Goal: Transaction & Acquisition: Purchase product/service

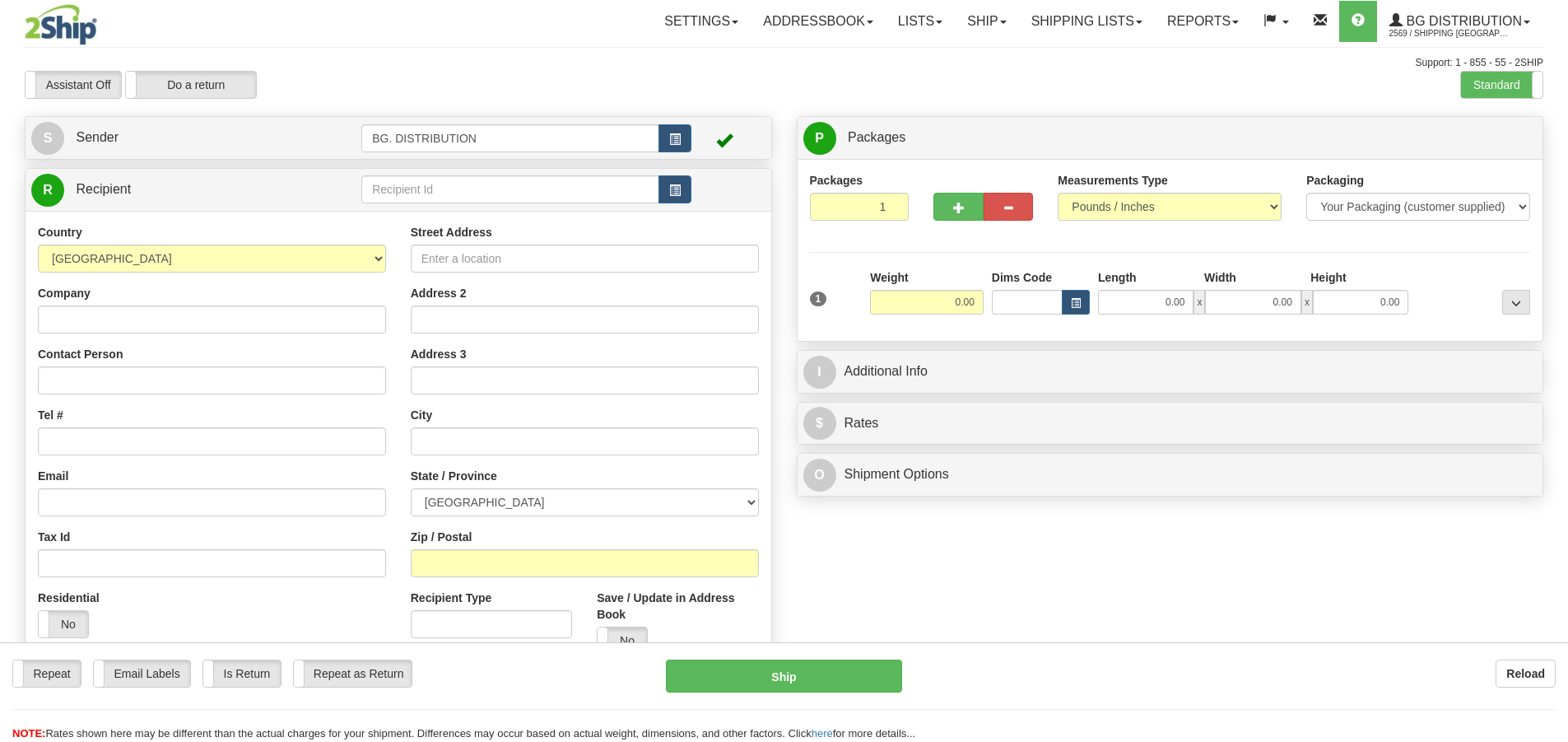
click at [457, 173] on div "Toggle navigation Settings Shipping Preferences Fields Preferences New" at bounding box center [784, 417] width 1568 height 833
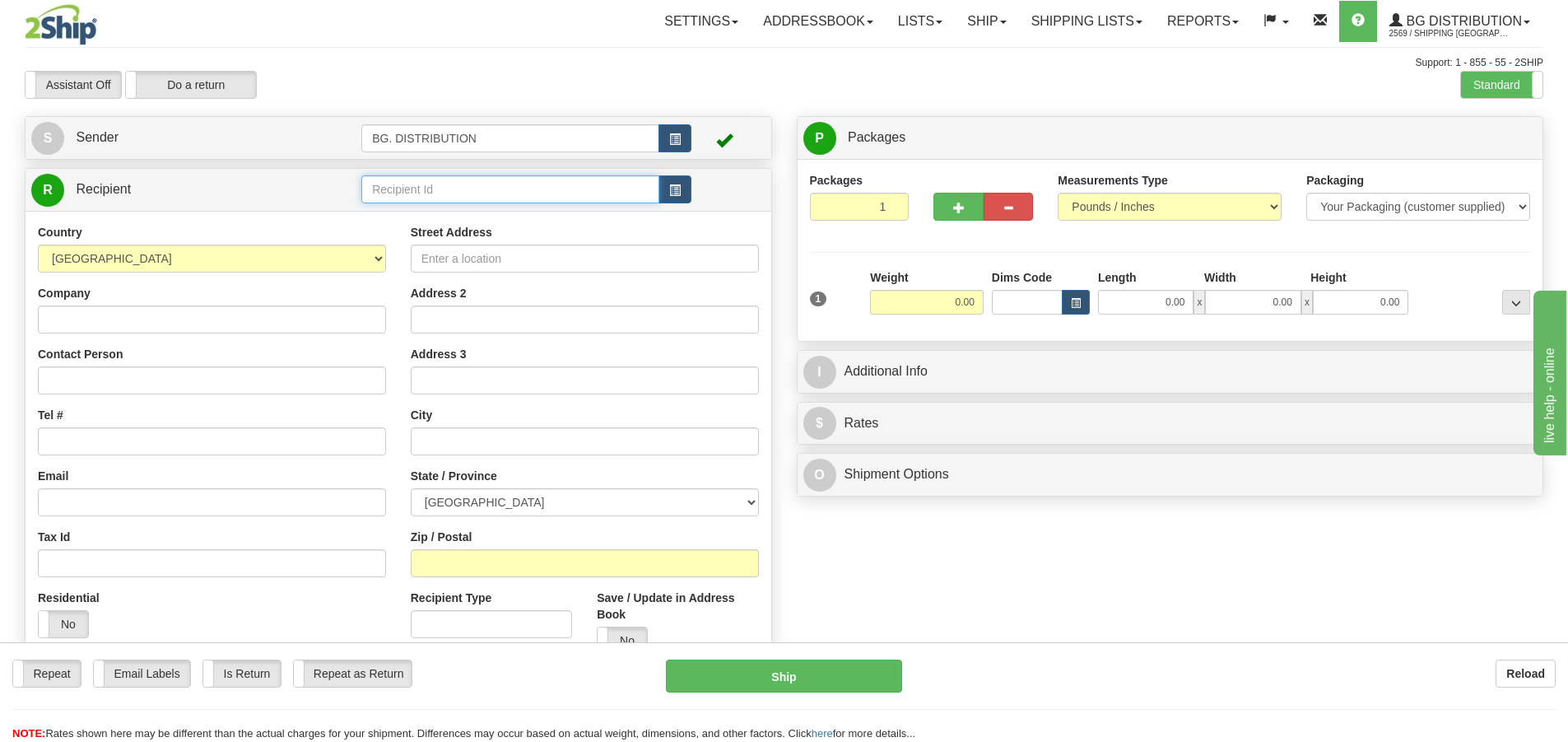
click at [449, 192] on input "text" at bounding box center [511, 189] width 298 height 28
type input "20189"
click button "Delete" at bounding box center [0, 0] width 0 height 0
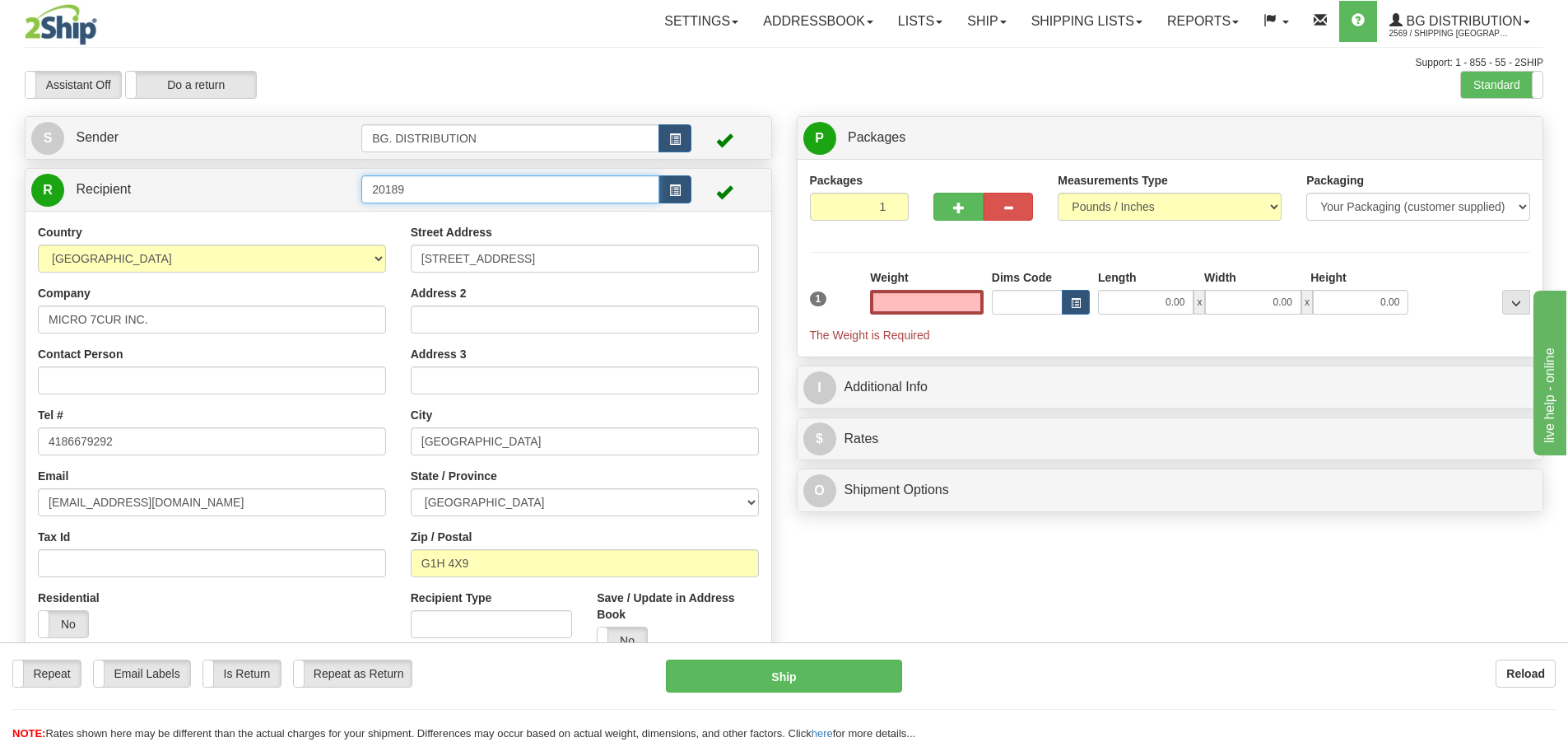
type input "0.00"
click at [430, 184] on input "20189" at bounding box center [511, 189] width 298 height 28
type input "20189."
click button "Delete" at bounding box center [0, 0] width 0 height 0
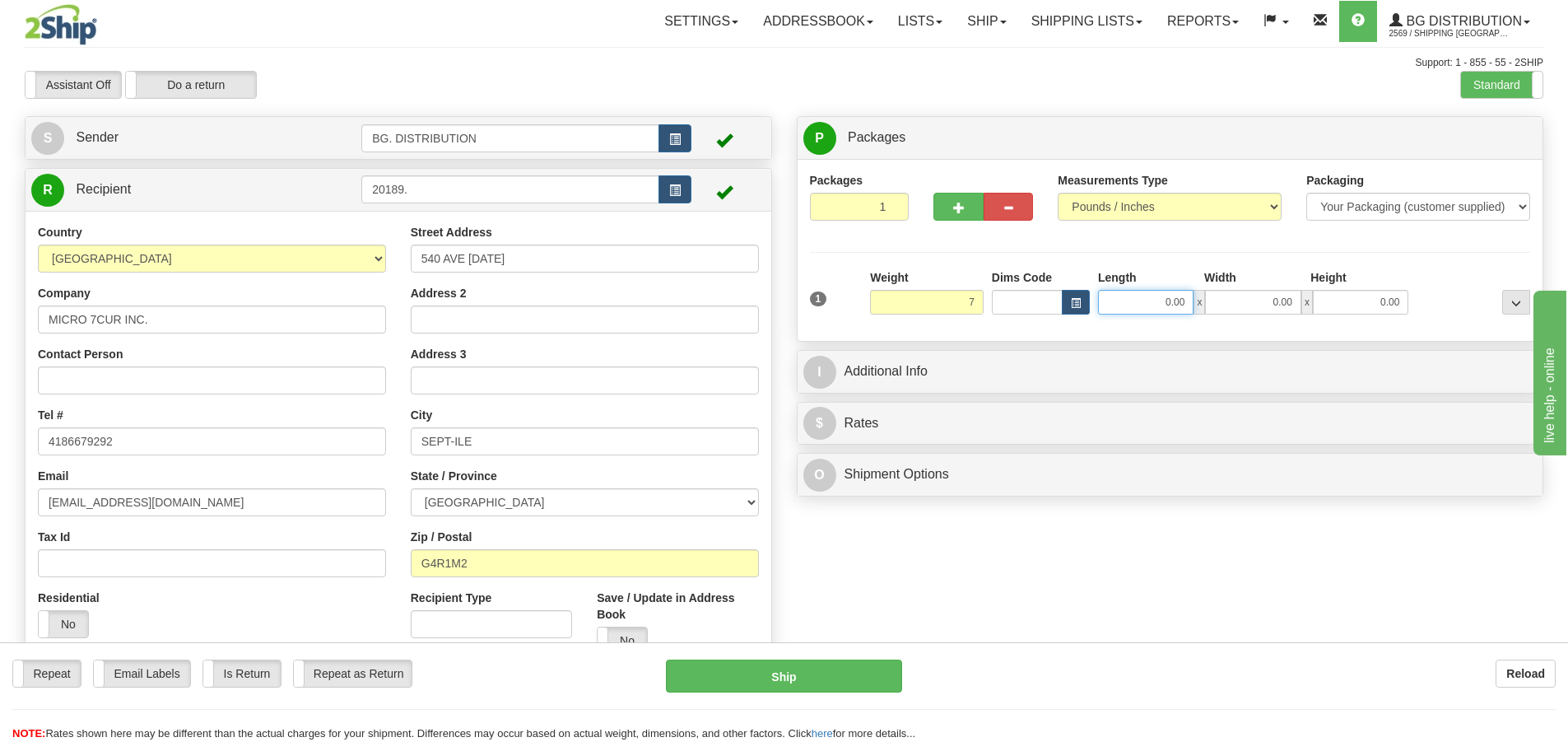
type input "7.00"
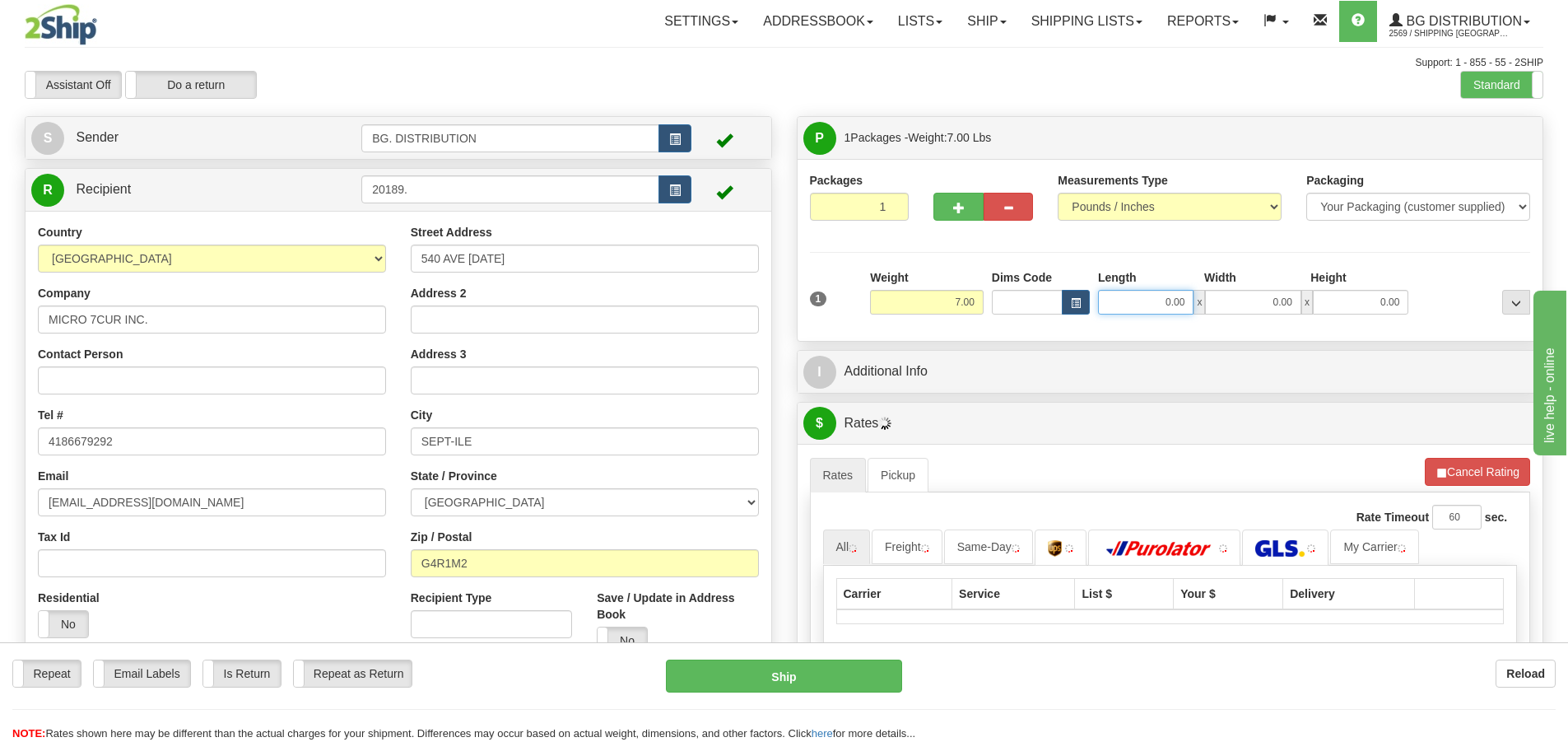
click at [1179, 297] on input "0.00" at bounding box center [1145, 302] width 96 height 25
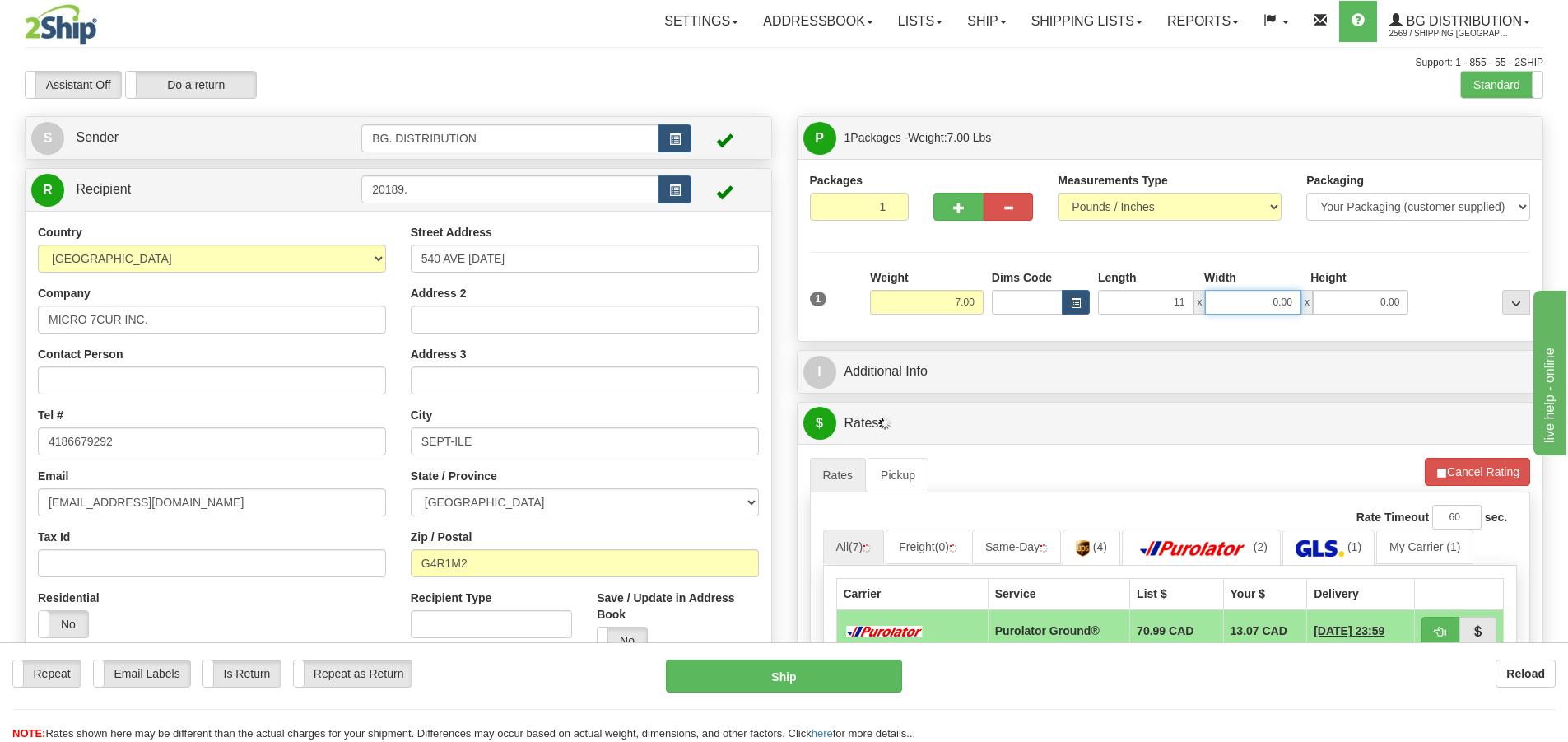
type input "11.00"
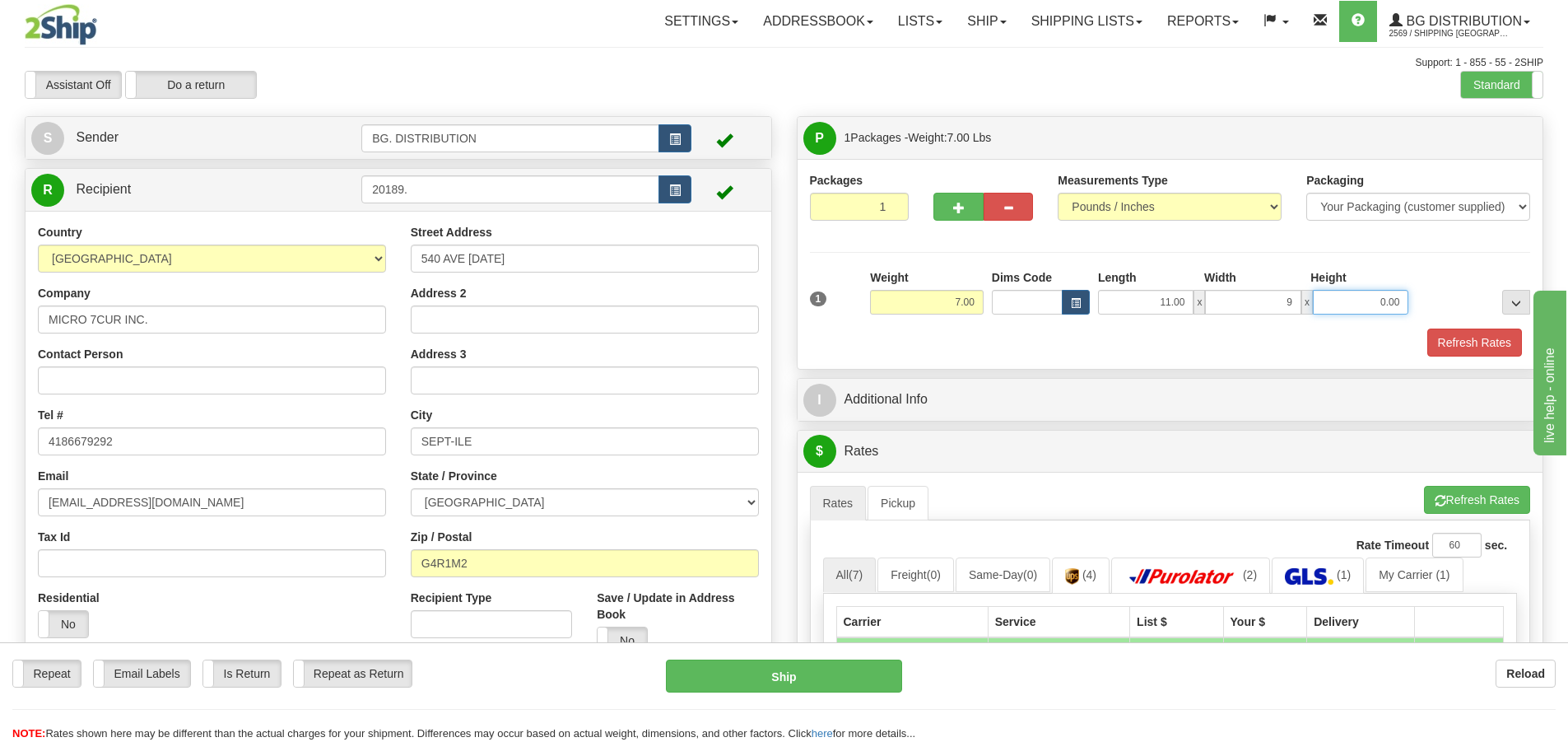
type input "9.00"
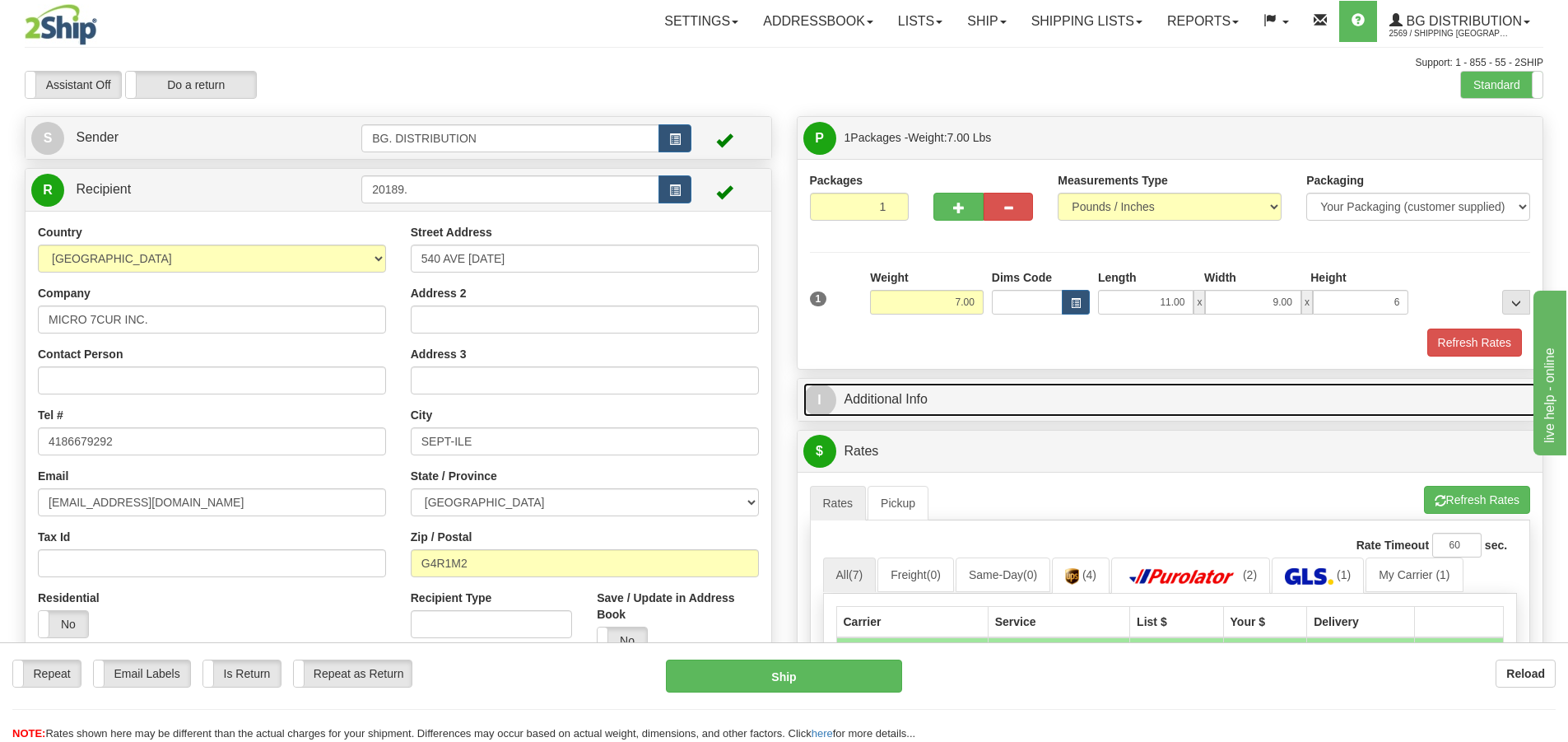
type input "6.00"
click at [825, 403] on span "I" at bounding box center [819, 400] width 33 height 33
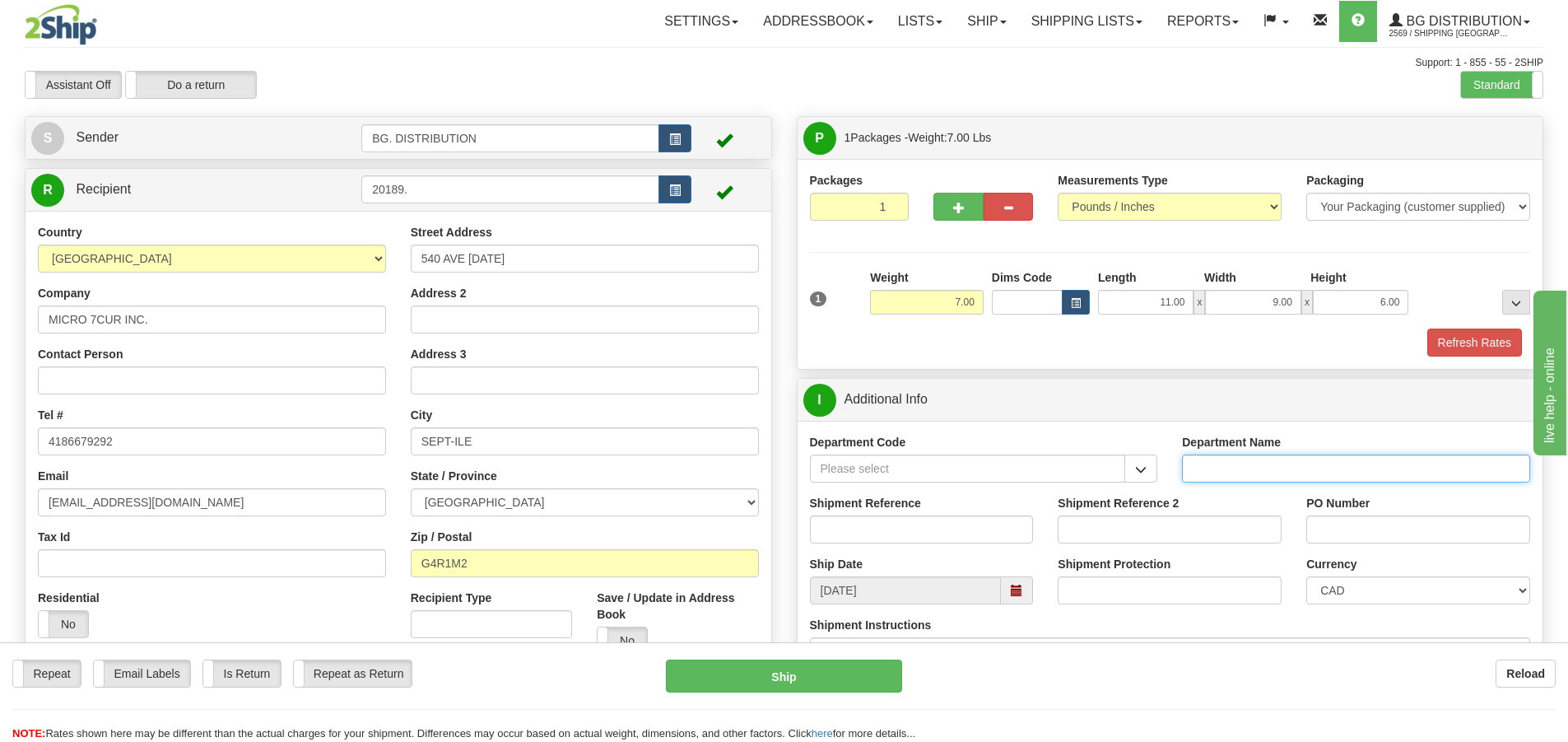
drag, startPoint x: 1200, startPoint y: 465, endPoint x: 1201, endPoint y: 474, distance: 9.1
click at [1200, 466] on input "Department Name" at bounding box center [1356, 468] width 348 height 28
type input "."
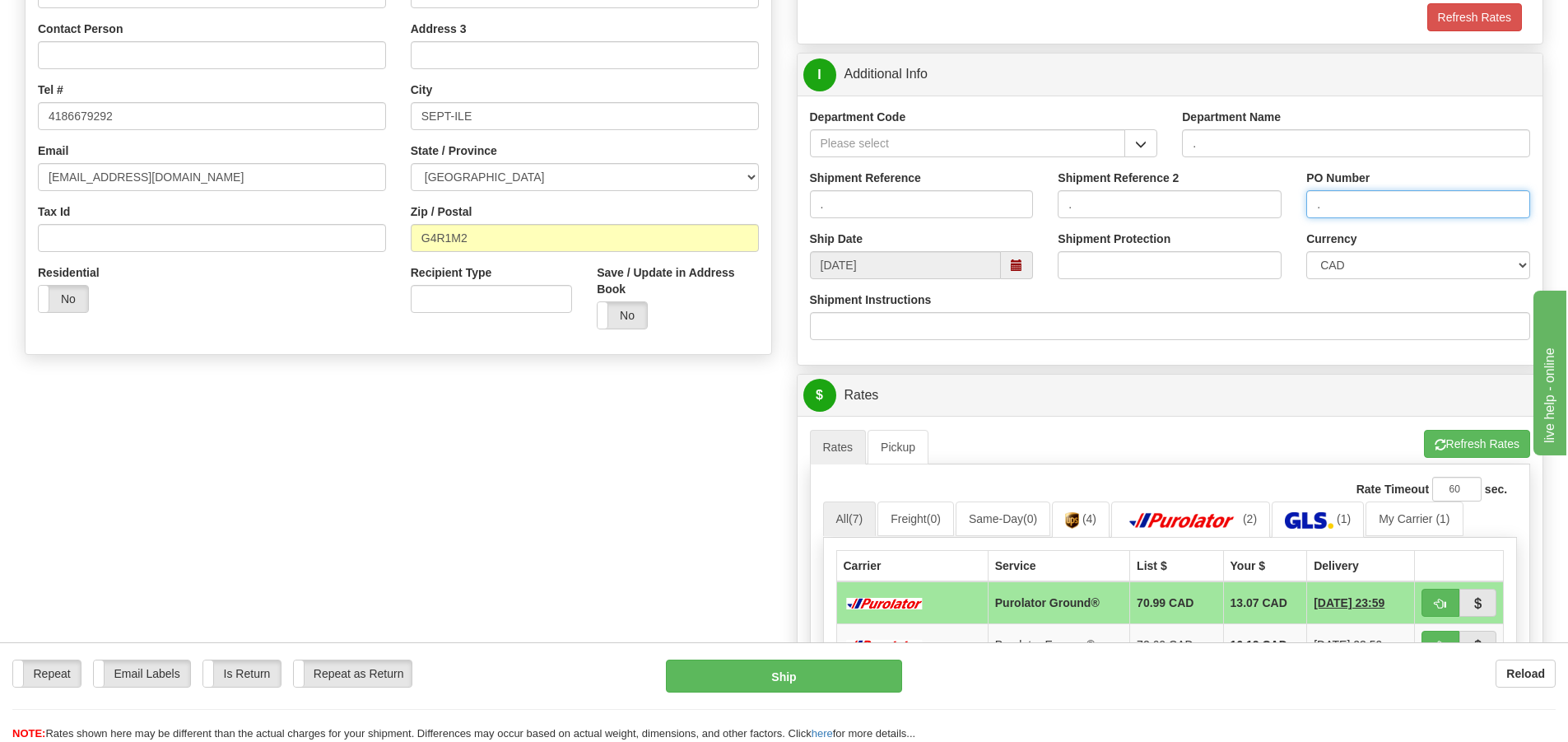
scroll to position [330, 0]
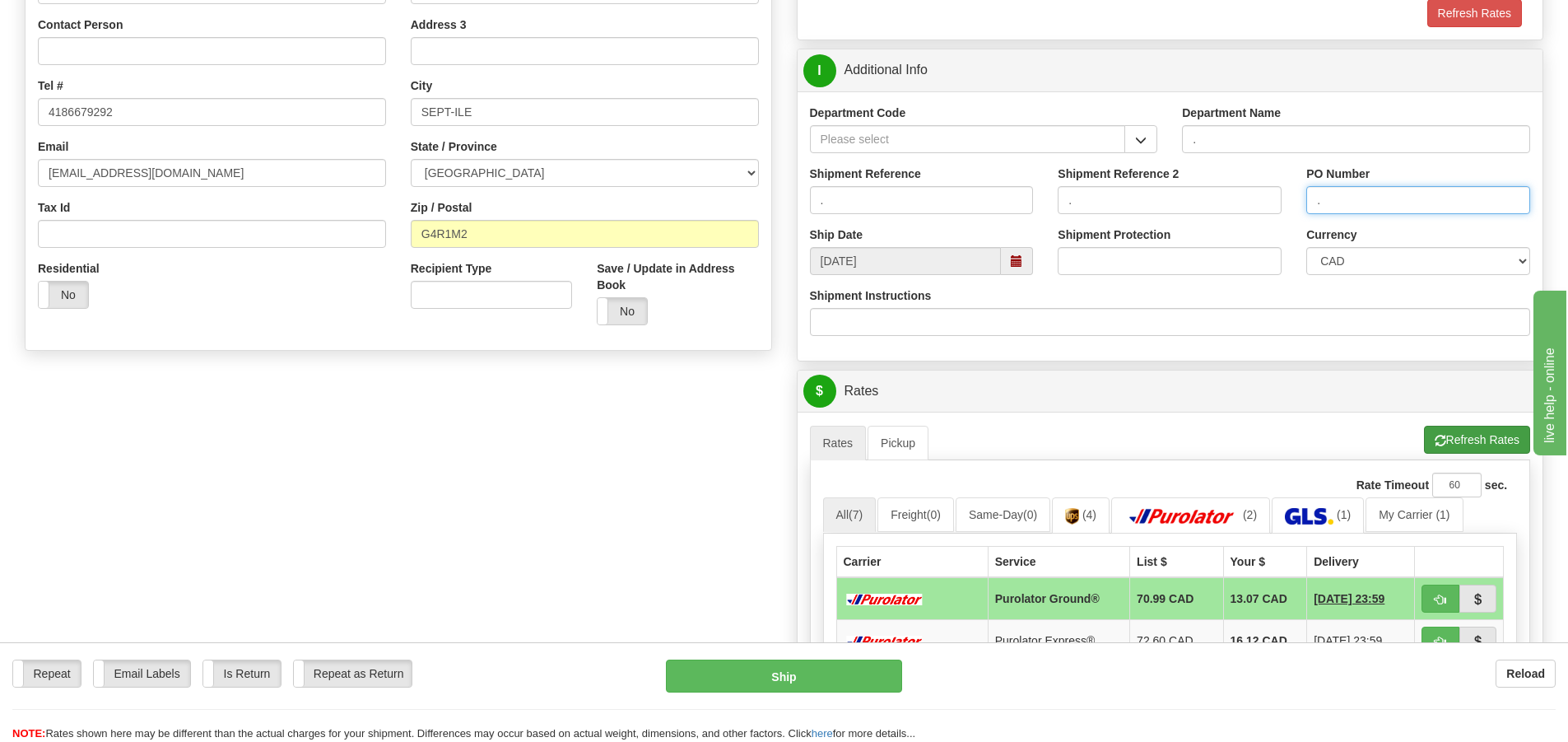
type input "."
click at [1500, 437] on button "Refresh Rates" at bounding box center [1477, 439] width 106 height 28
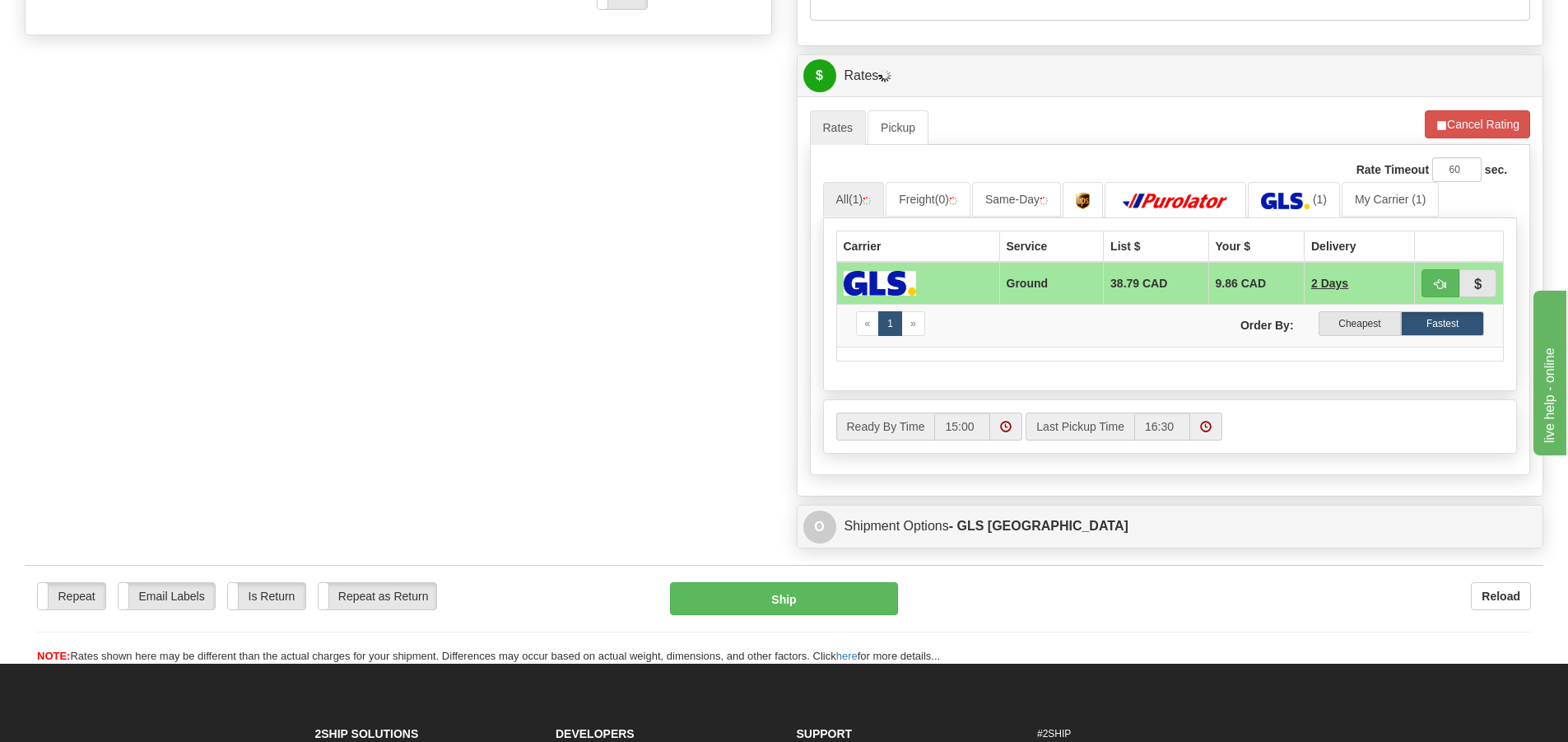
scroll to position [659, 0]
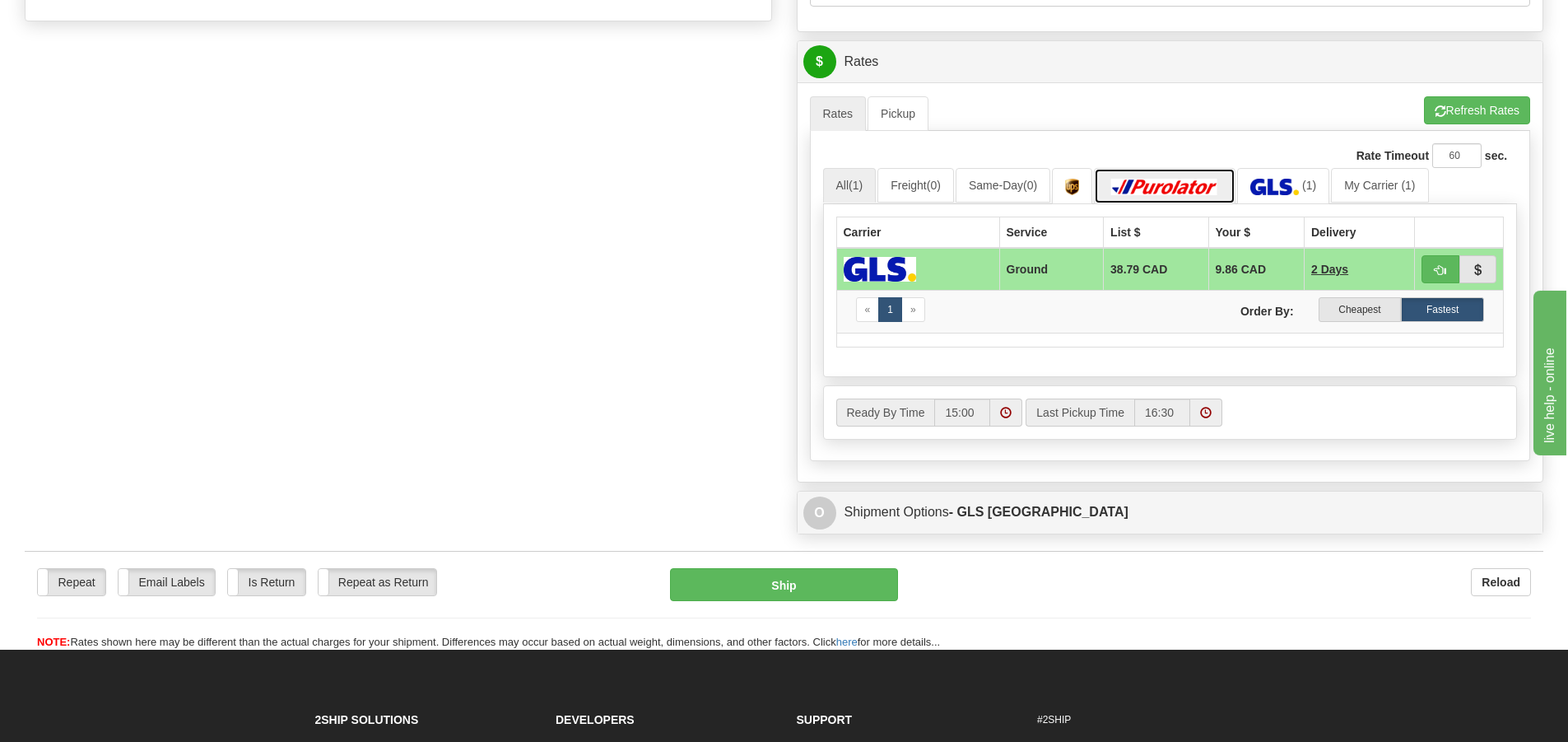
click at [1201, 183] on img at bounding box center [1164, 187] width 115 height 16
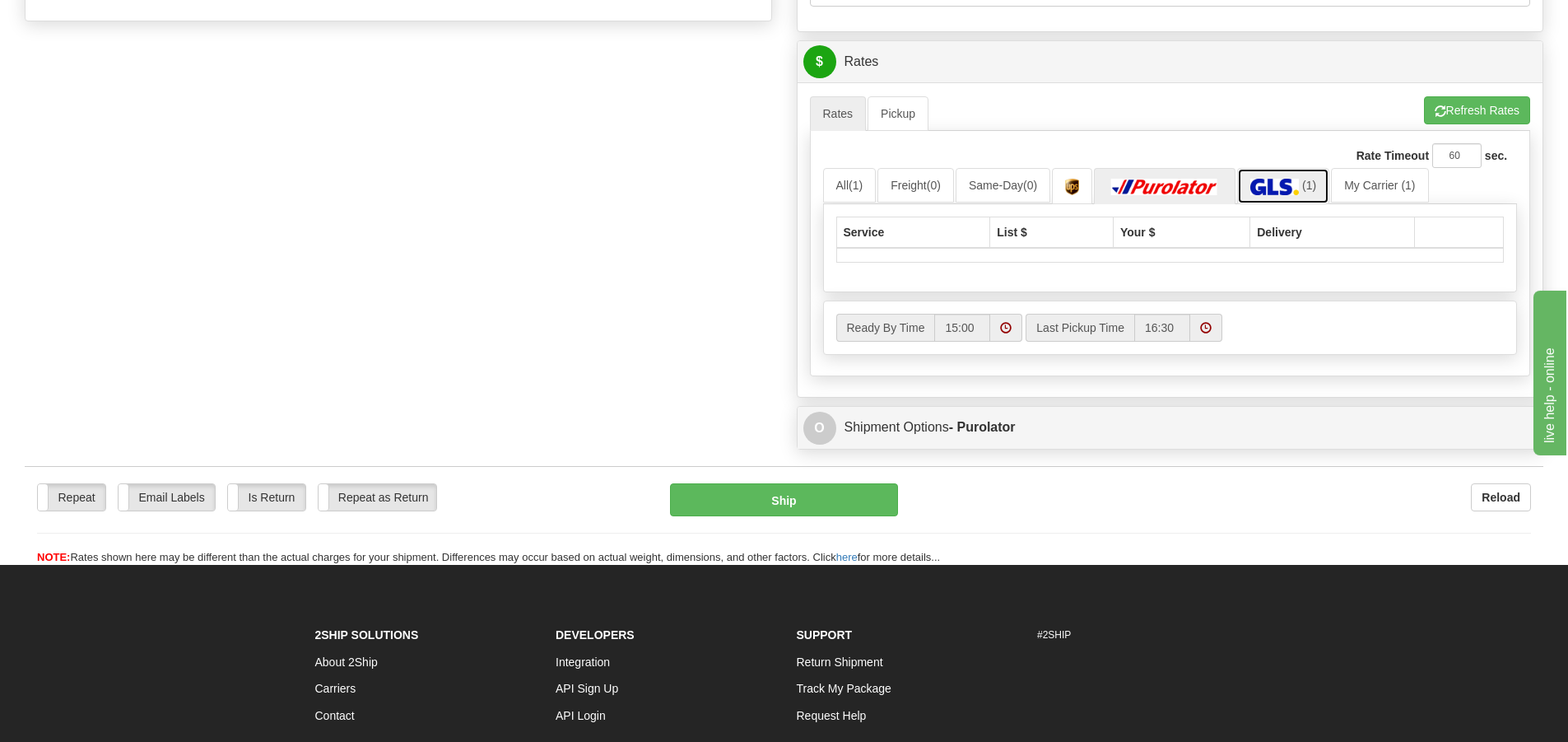
click at [1297, 178] on link "(1)" at bounding box center [1283, 186] width 92 height 36
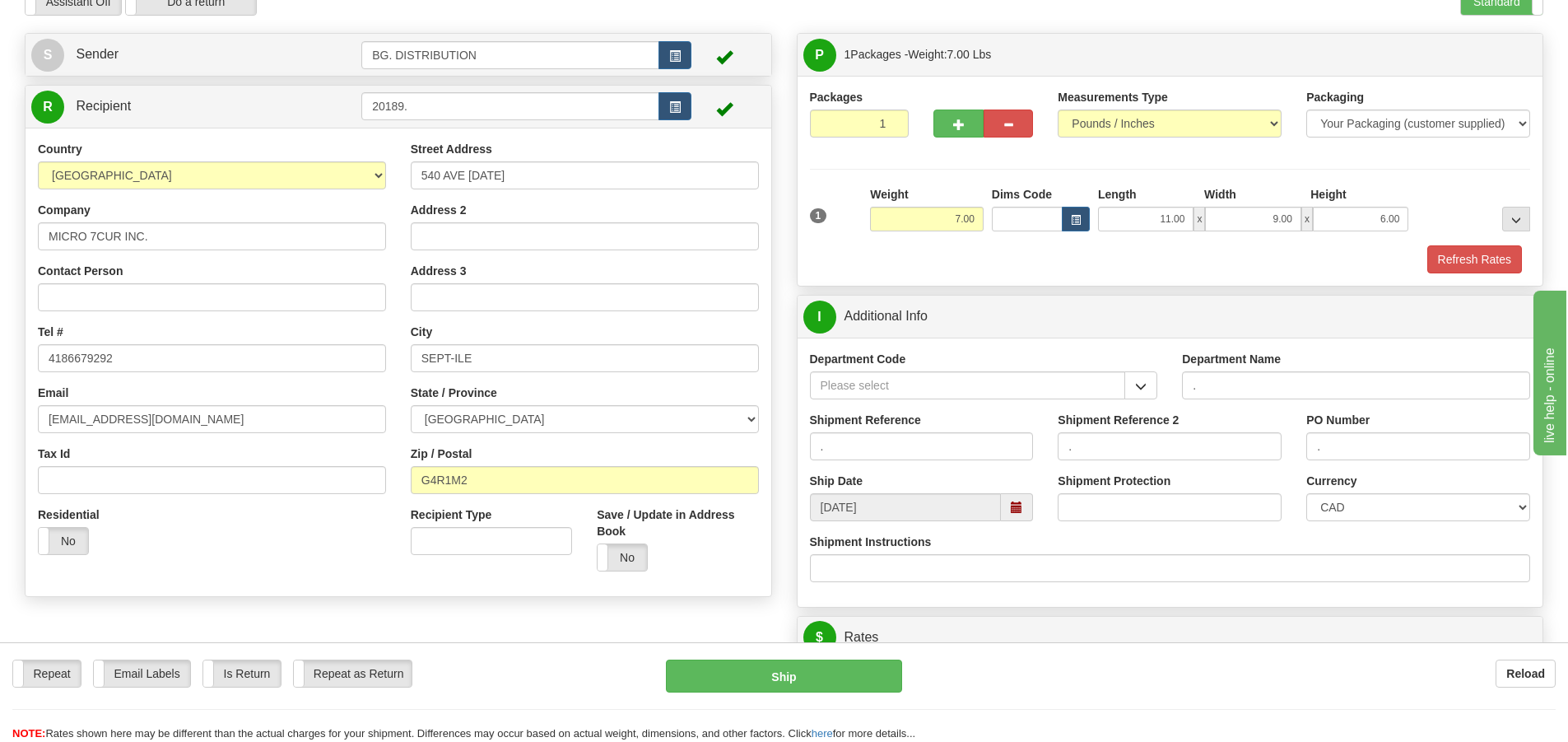
scroll to position [82, 0]
click at [1455, 254] on button "Refresh Rates" at bounding box center [1475, 260] width 95 height 28
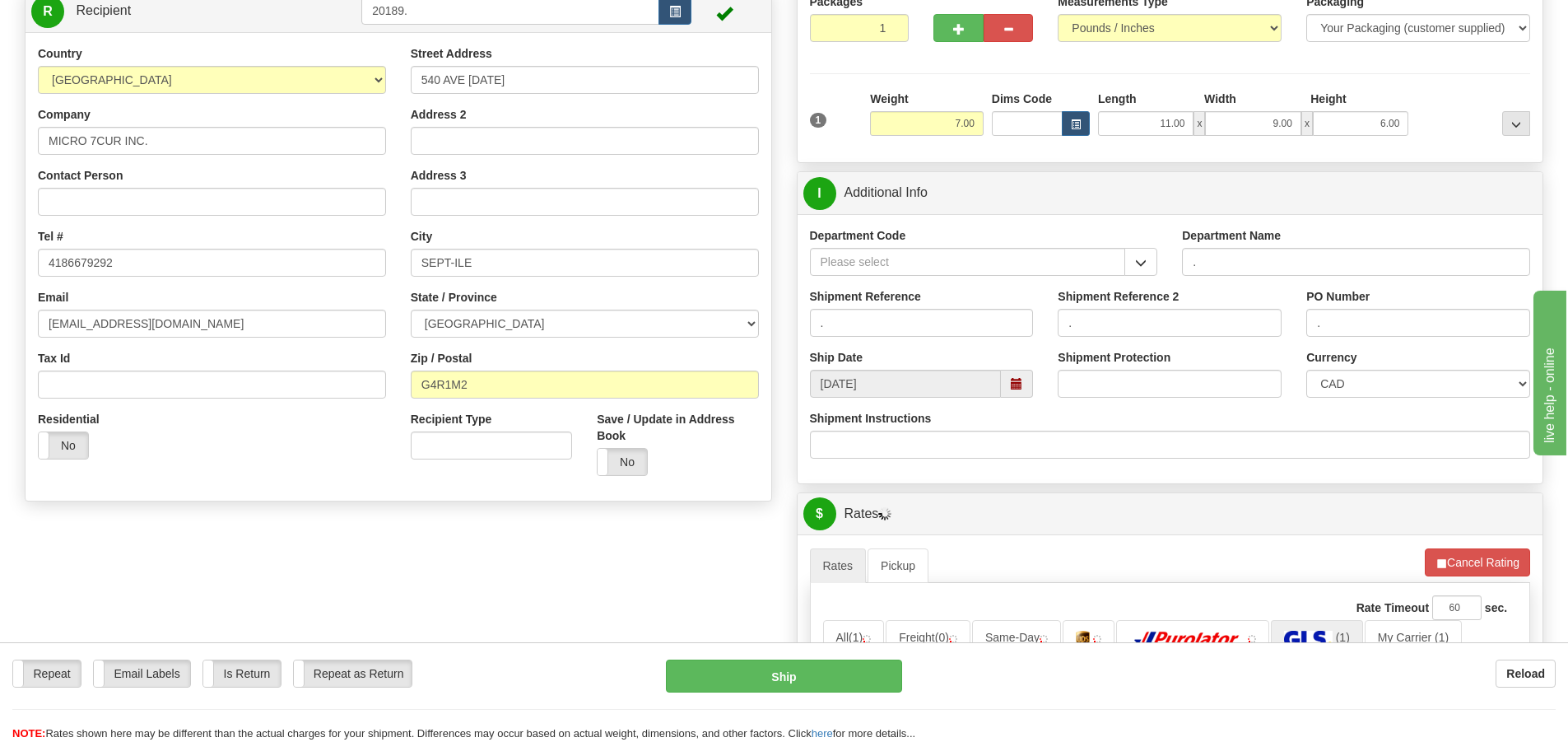
scroll to position [330, 0]
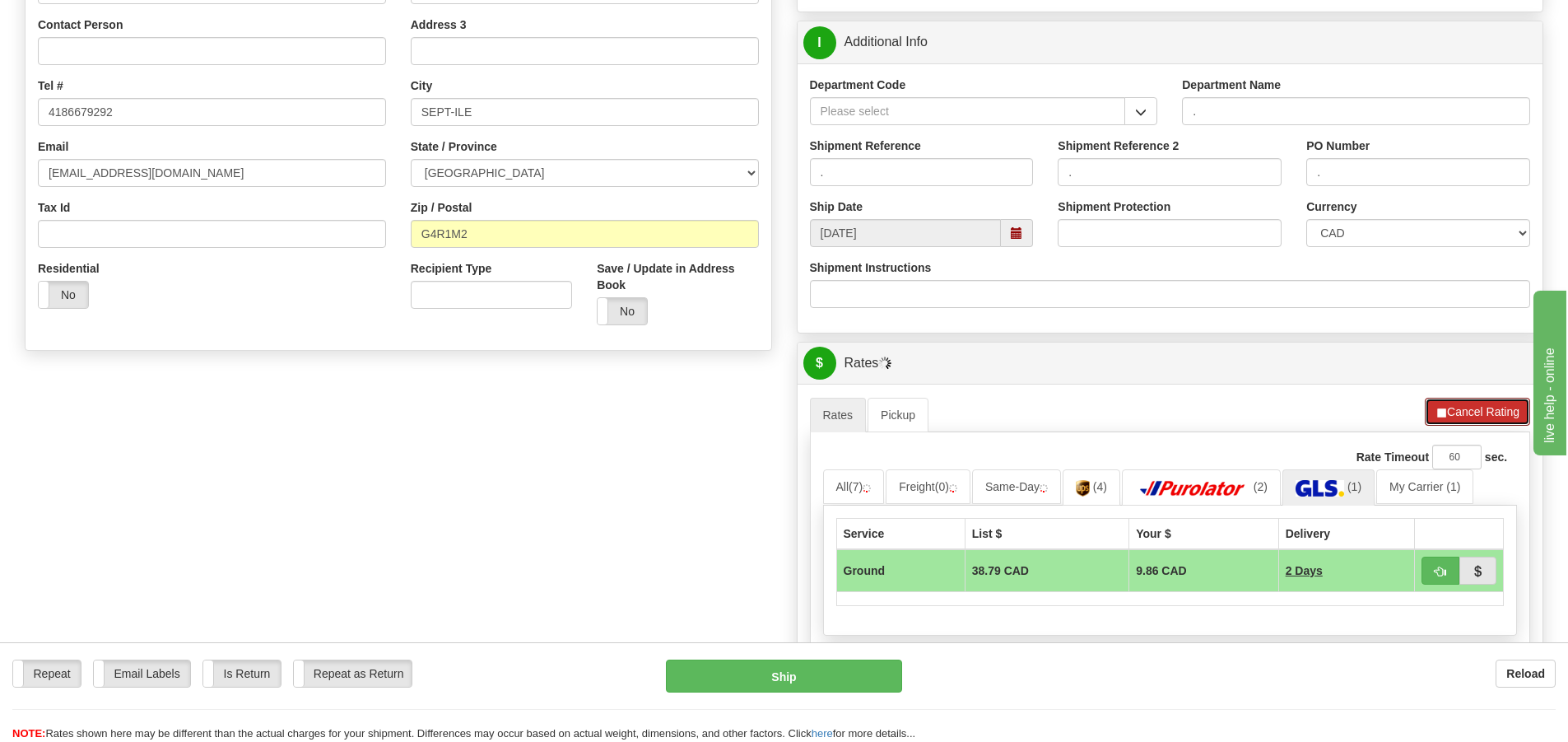
click at [1455, 405] on button "Cancel Rating" at bounding box center [1478, 411] width 105 height 28
click at [1453, 409] on button "Refresh Rates" at bounding box center [1477, 411] width 106 height 28
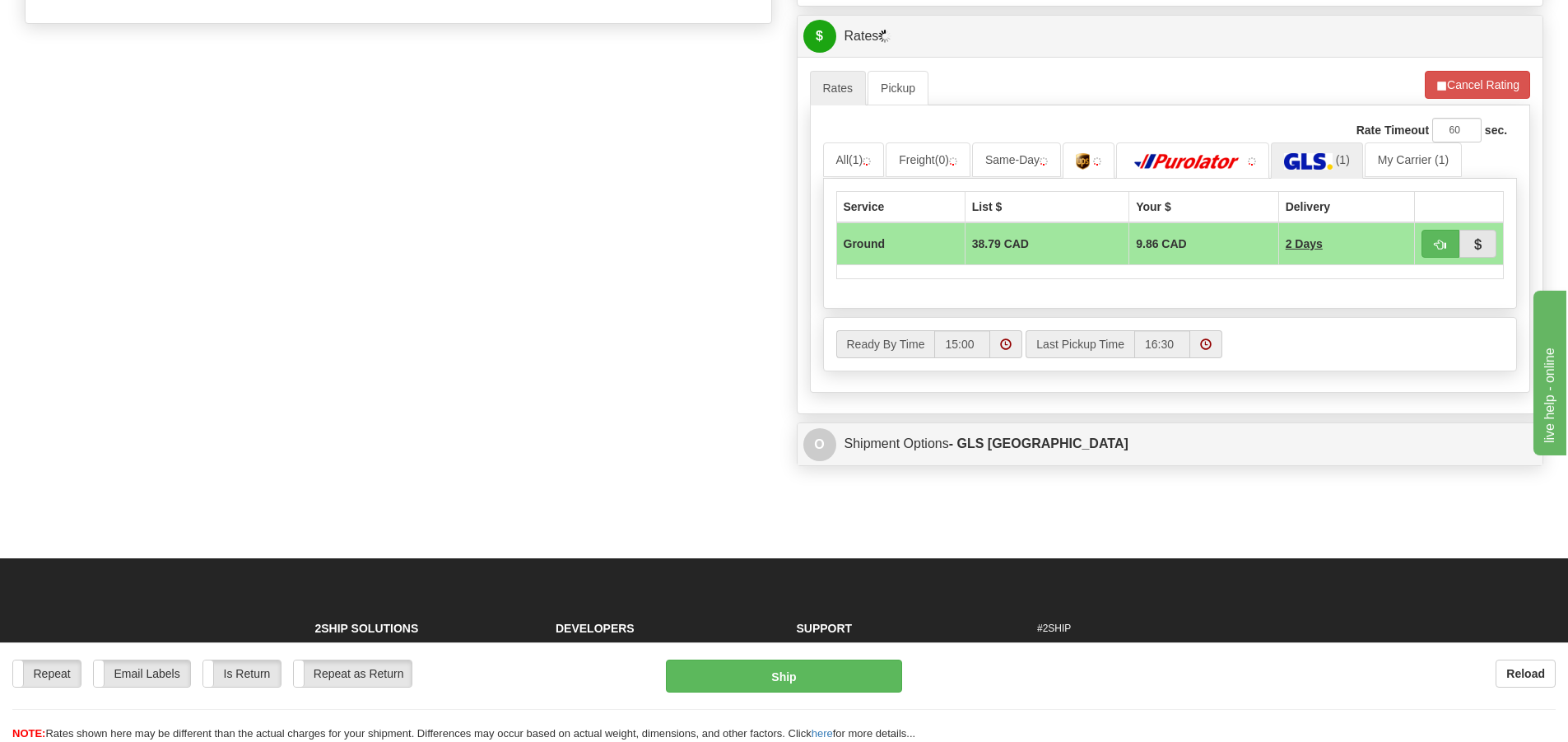
scroll to position [741, 0]
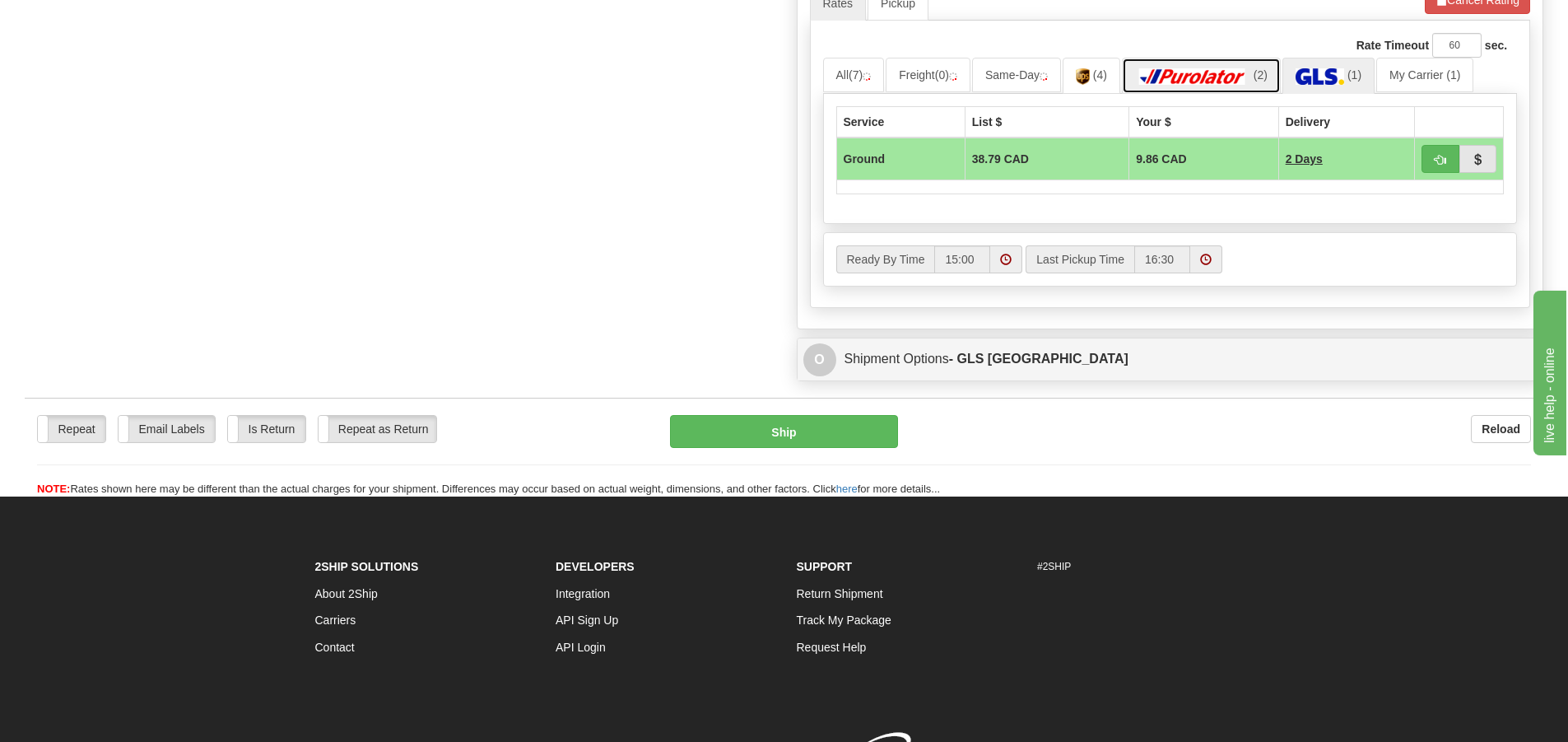
click at [1233, 81] on img at bounding box center [1193, 76] width 115 height 16
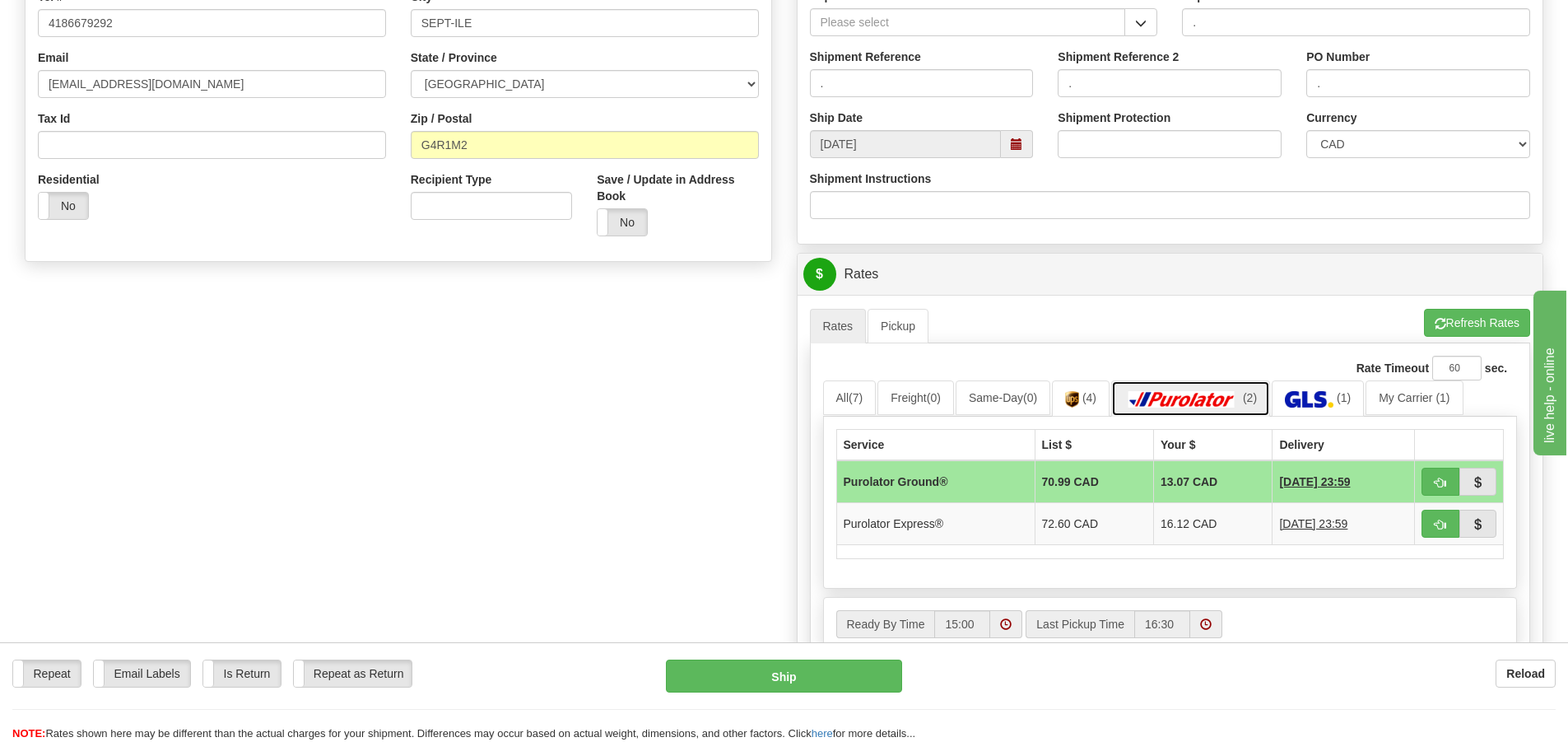
scroll to position [412, 0]
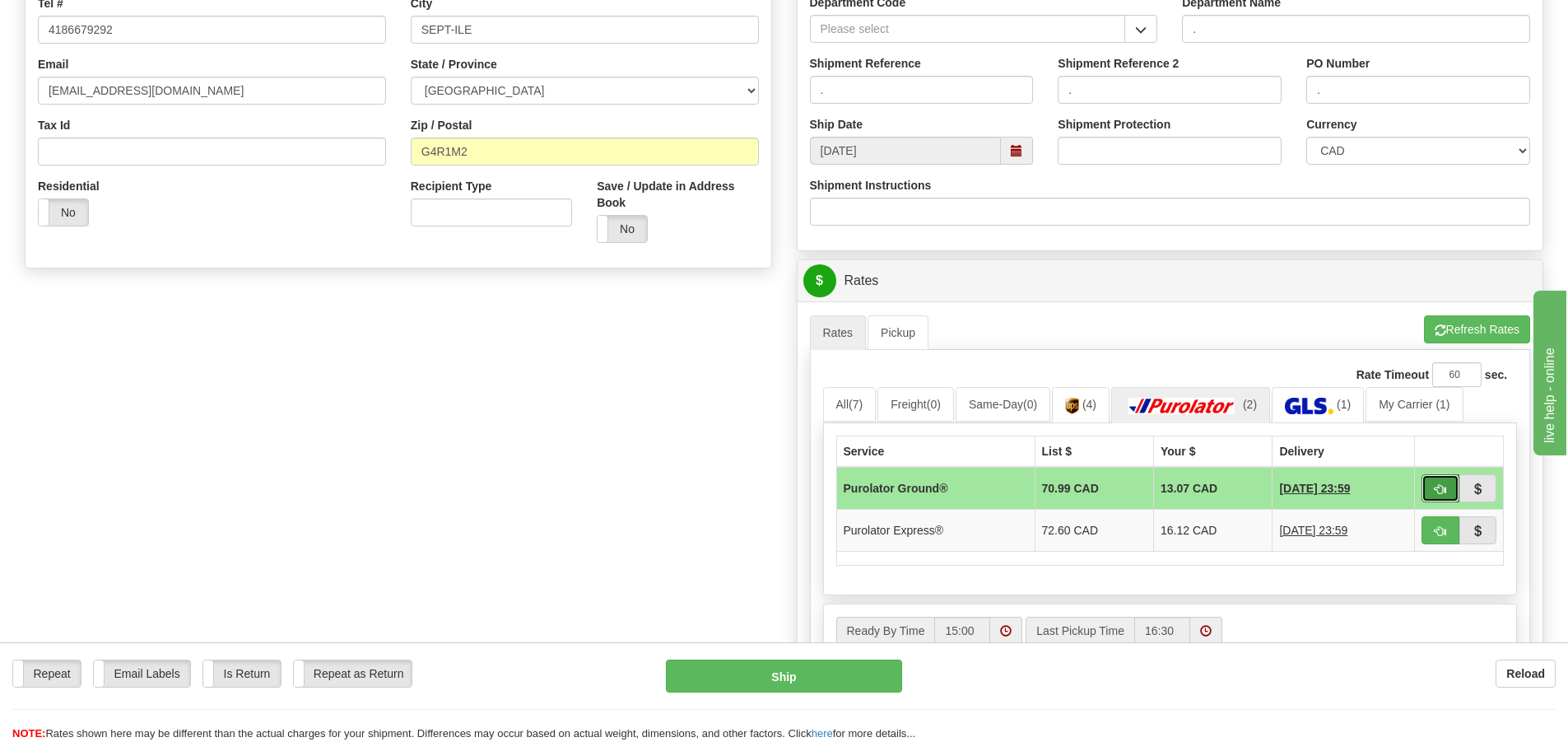
click at [1442, 486] on span "button" at bounding box center [1440, 490] width 12 height 11
type input "260"
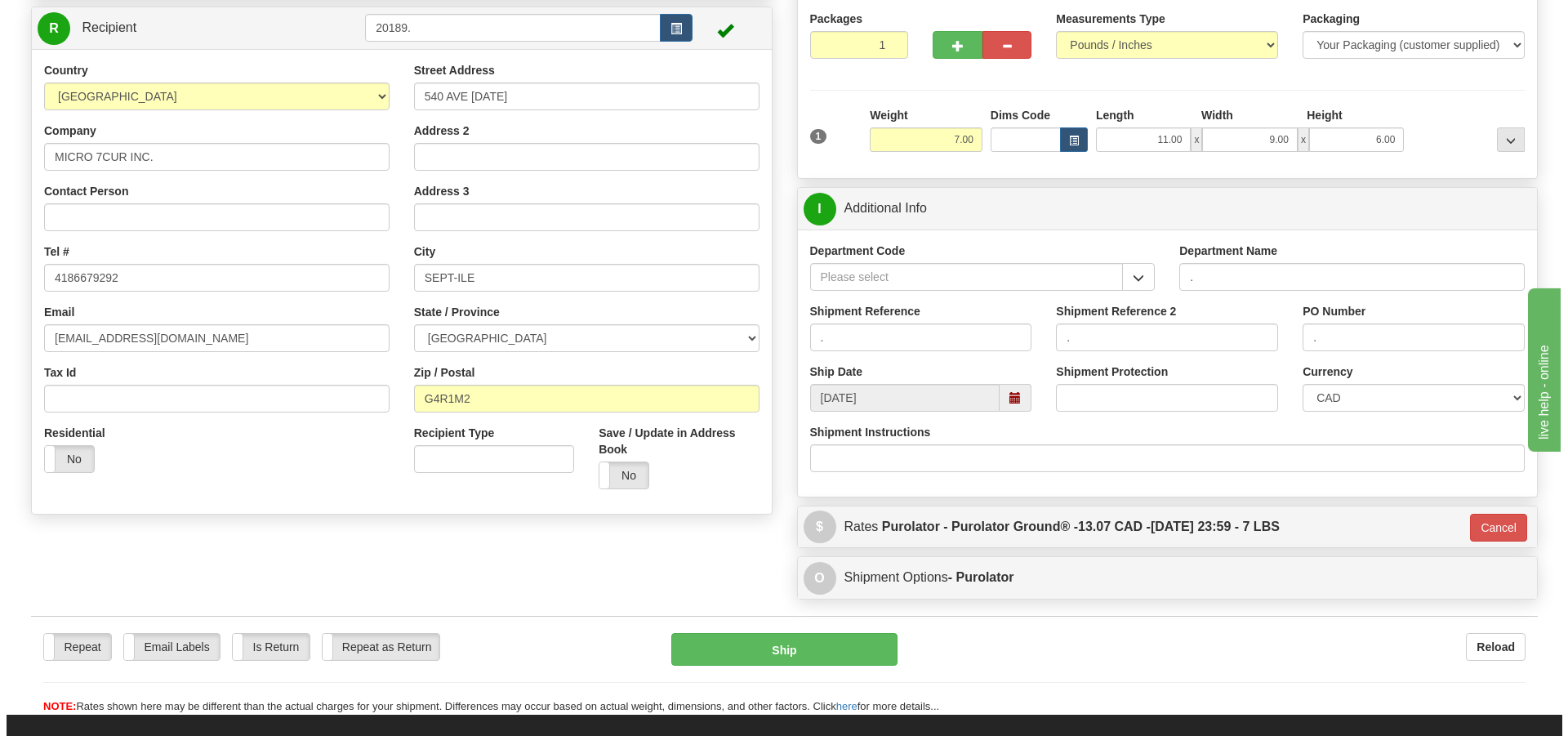
scroll to position [163, 0]
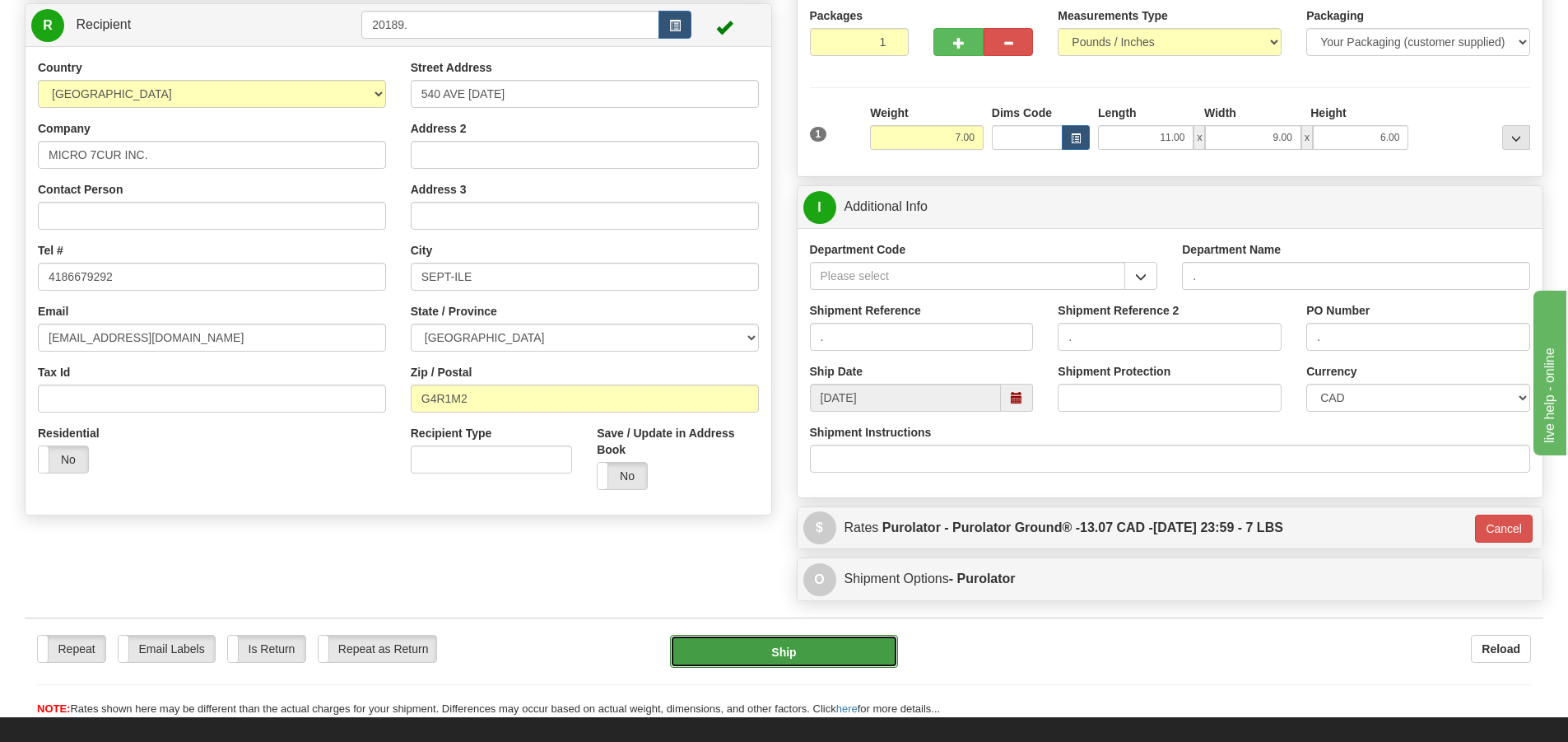
click at [828, 650] on button "Ship" at bounding box center [784, 651] width 228 height 33
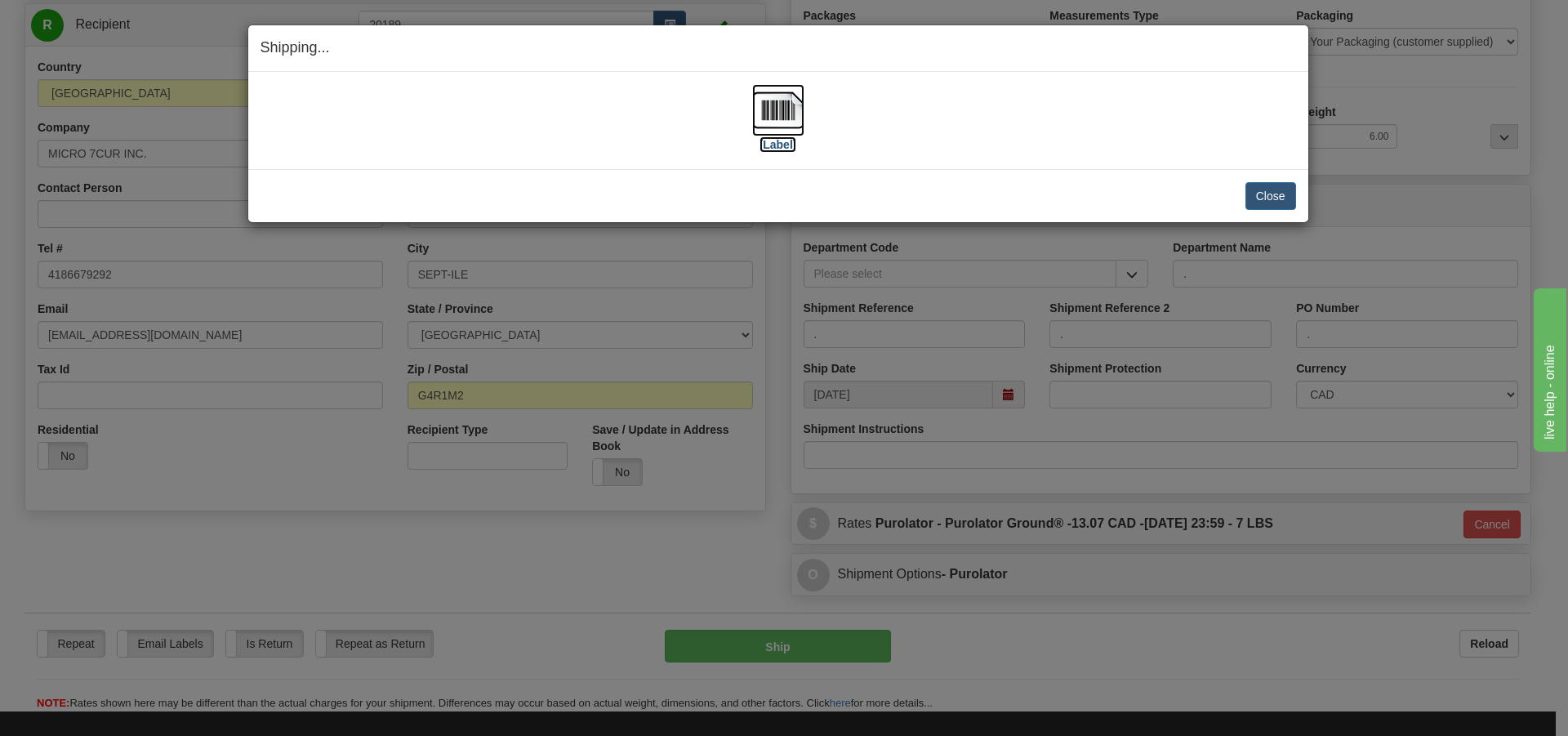
click at [775, 146] on label "[Label]" at bounding box center [778, 145] width 37 height 16
